Goal: Task Accomplishment & Management: Manage account settings

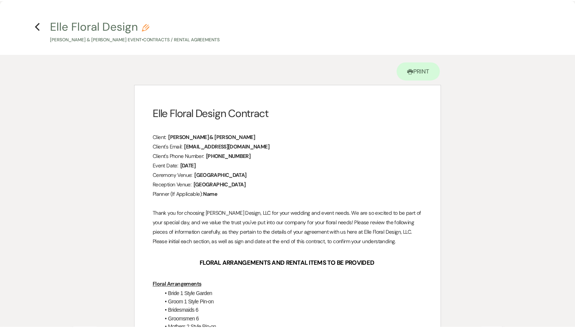
scroll to position [515, 0]
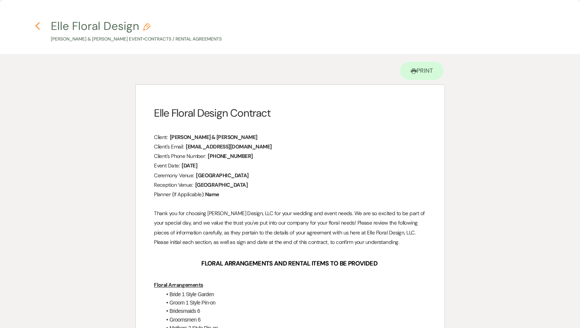
click at [35, 24] on icon "Previous" at bounding box center [38, 26] width 6 height 9
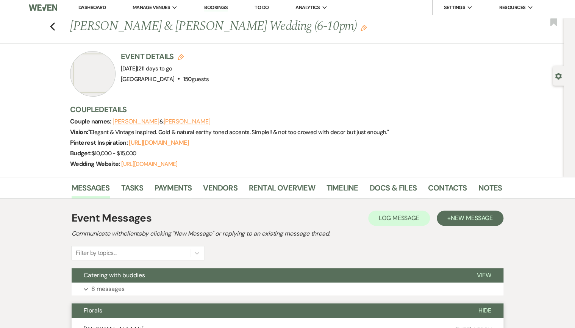
scroll to position [0, 0]
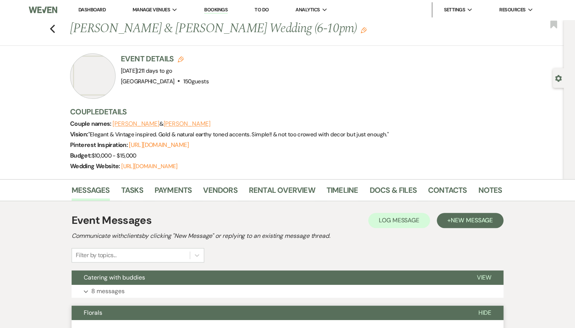
click at [92, 9] on link "Dashboard" at bounding box center [91, 9] width 27 height 6
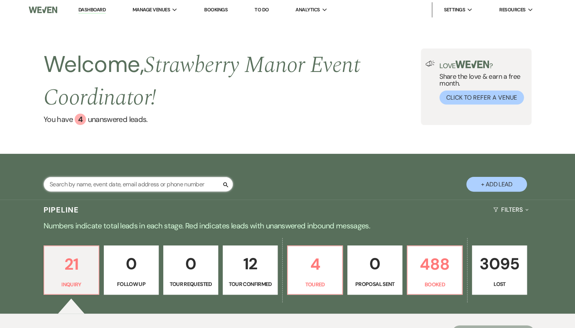
click at [145, 187] on input "text" at bounding box center [138, 184] width 189 height 15
type input "hill"
select select "8"
select select "5"
select select "8"
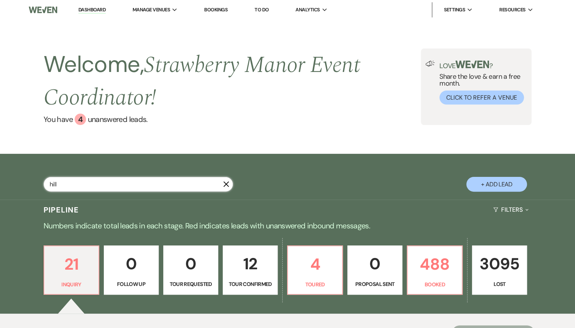
select select "5"
select select "8"
select select "4"
select select "8"
select select "5"
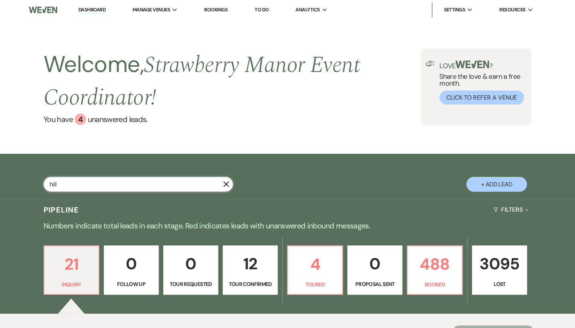
select select "8"
select select "5"
select select "8"
select select "5"
select select "8"
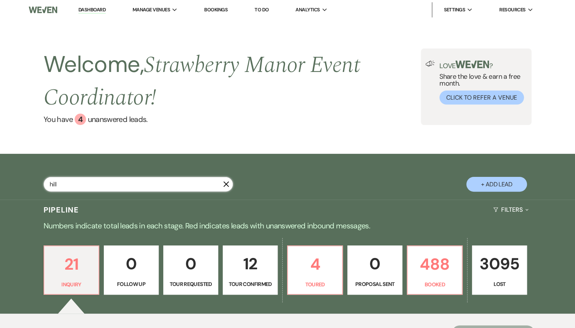
select select "5"
select select "8"
select select "5"
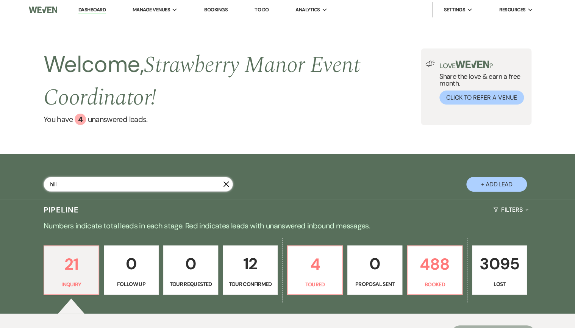
select select "8"
select select "5"
select select "8"
select select "5"
select select "8"
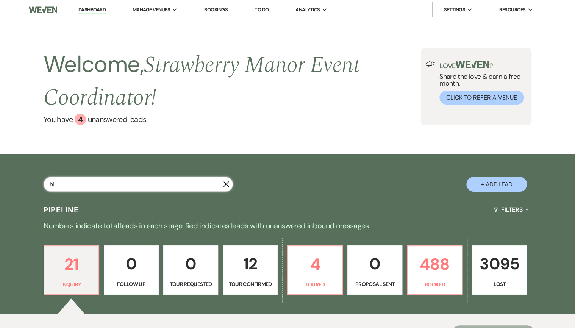
select select "5"
select select "8"
select select "5"
select select "8"
select select "5"
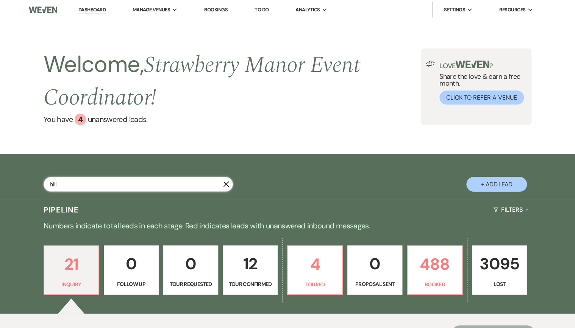
select select "8"
select select "5"
select select "8"
select select "5"
select select "8"
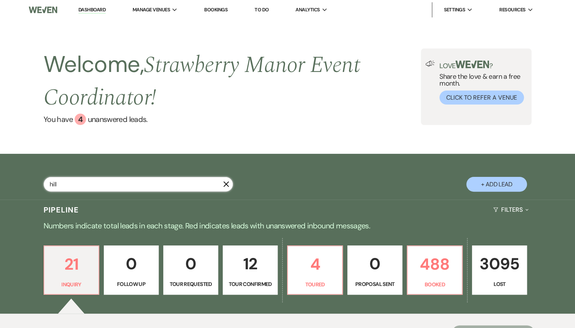
select select "5"
select select "8"
select select "5"
select select "8"
select select "5"
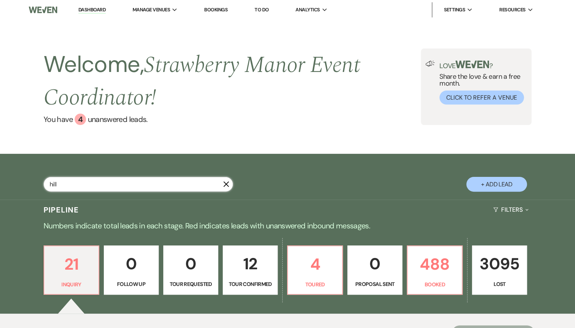
select select "8"
select select "5"
select select "8"
select select "9"
select select "8"
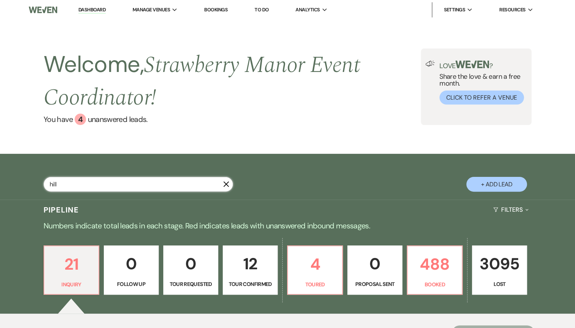
select select "5"
select select "8"
select select "5"
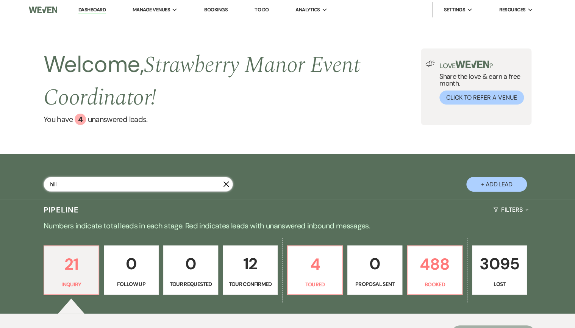
select select "8"
select select "11"
select select "8"
select select "5"
select select "8"
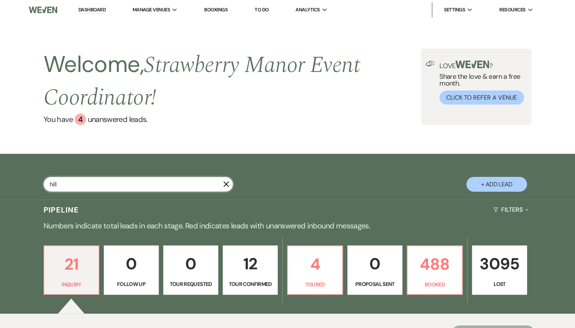
select select "7"
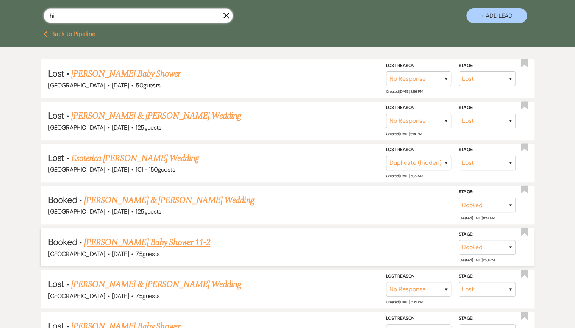
scroll to position [182, 0]
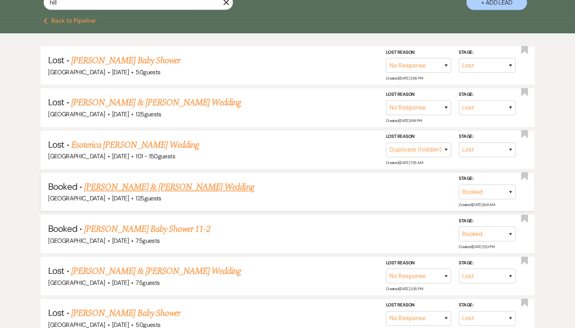
click at [125, 183] on link "[PERSON_NAME] & [PERSON_NAME] Wedding" at bounding box center [169, 187] width 170 height 14
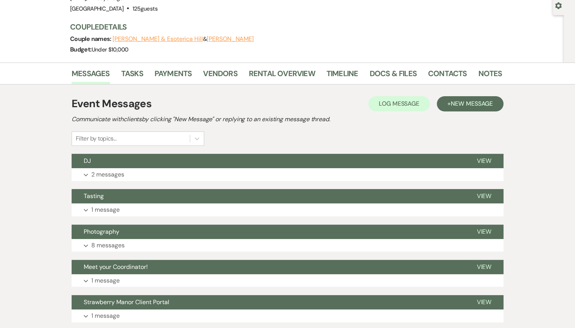
scroll to position [71, 0]
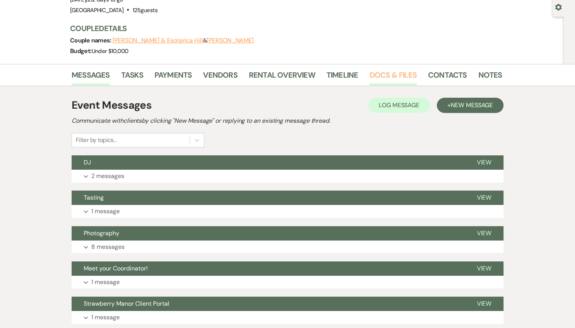
click at [400, 77] on link "Docs & Files" at bounding box center [392, 77] width 47 height 17
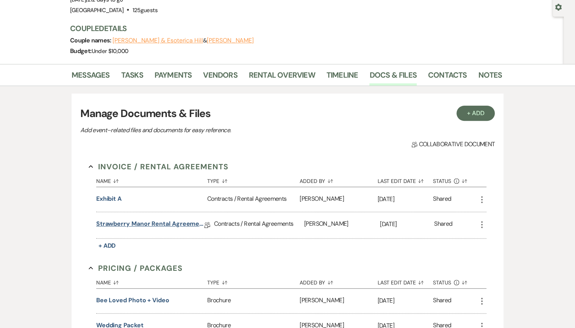
click at [117, 223] on link "Strawberry Manor Rental Agreement - Wedding" at bounding box center [150, 225] width 108 height 12
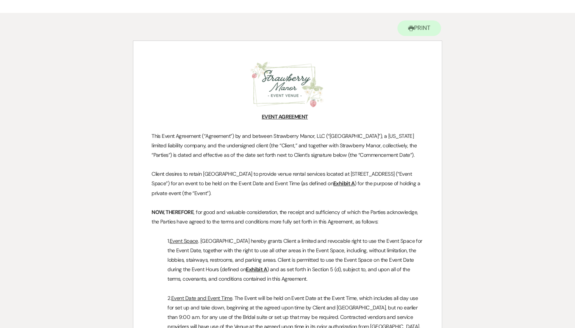
scroll to position [30, 0]
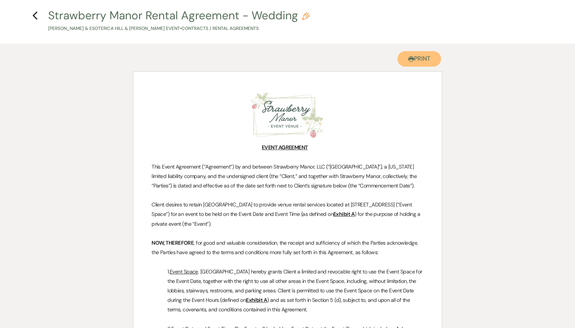
click at [423, 63] on button "Printer Print" at bounding box center [419, 59] width 44 height 16
click at [37, 16] on icon "Previous" at bounding box center [35, 15] width 6 height 9
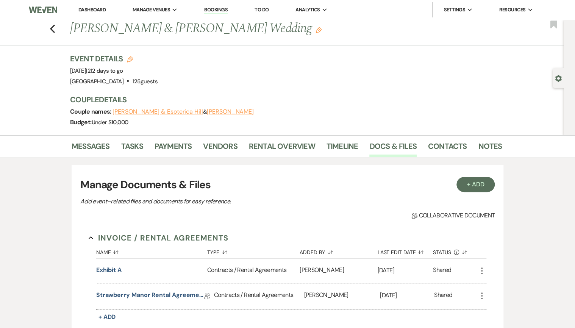
click at [95, 11] on link "Dashboard" at bounding box center [91, 9] width 27 height 6
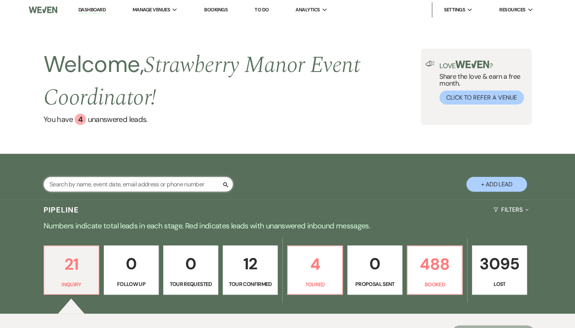
drag, startPoint x: 142, startPoint y: 182, endPoint x: 144, endPoint y: 178, distance: 5.1
click at [142, 182] on input "text" at bounding box center [138, 184] width 189 height 15
